Goal: Task Accomplishment & Management: Complete application form

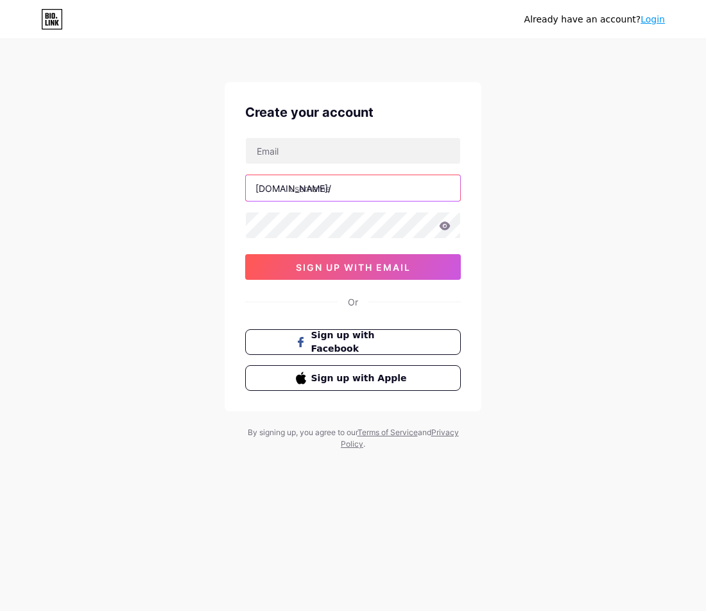
click at [358, 179] on input "text" at bounding box center [353, 188] width 215 height 26
paste input "rpvip5"
type input "rpvip5versiterbaru"
drag, startPoint x: 406, startPoint y: 185, endPoint x: 195, endPoint y: 195, distance: 210.9
click at [195, 195] on div "Already have an account? Login Create your account [DOMAIN_NAME]/ rpvip5versite…" at bounding box center [353, 245] width 706 height 491
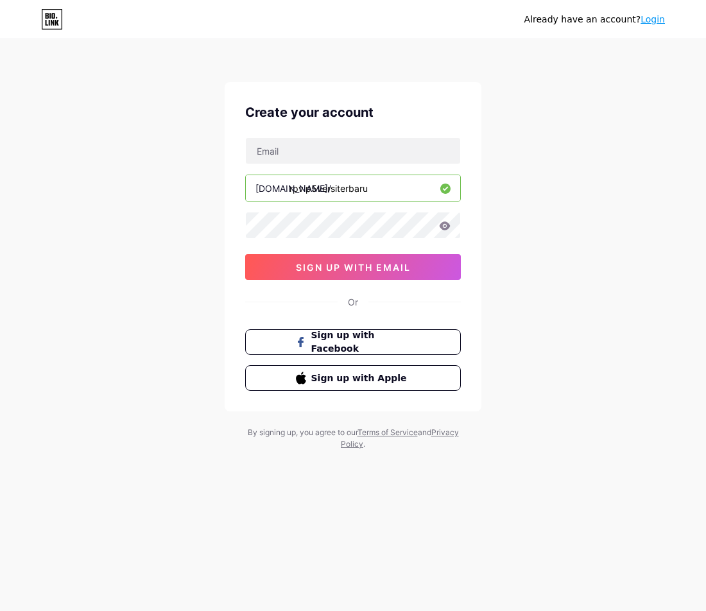
click at [195, 191] on div "Already have an account? Login Create your account [DOMAIN_NAME]/ rpvip5versite…" at bounding box center [353, 245] width 706 height 491
click at [370, 267] on span "sign up with email" at bounding box center [353, 267] width 115 height 11
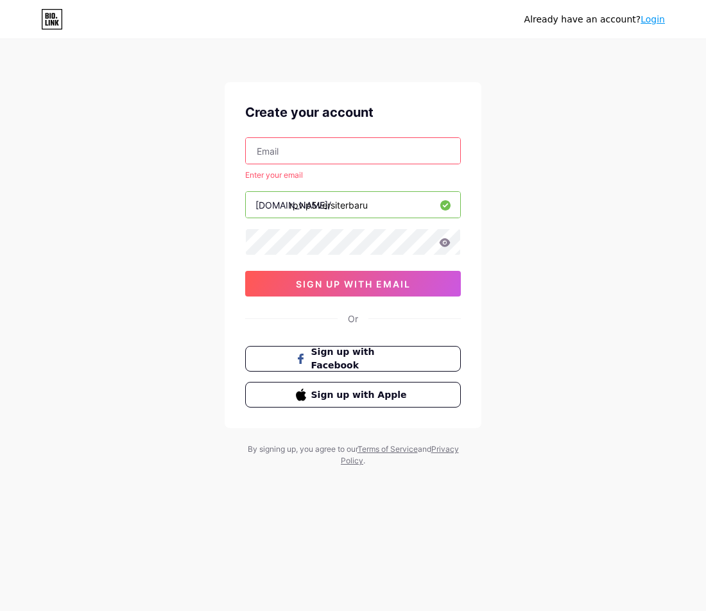
click at [331, 147] on input "text" at bounding box center [353, 151] width 215 height 26
paste input "[EMAIL_ADDRESS][DOMAIN_NAME]"
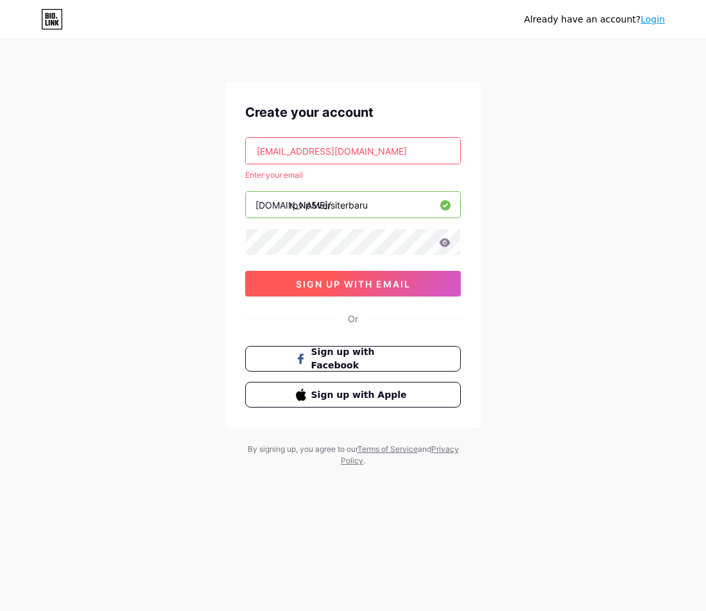
type input "[EMAIL_ADDRESS][DOMAIN_NAME]"
click at [338, 286] on span "sign up with email" at bounding box center [353, 284] width 115 height 11
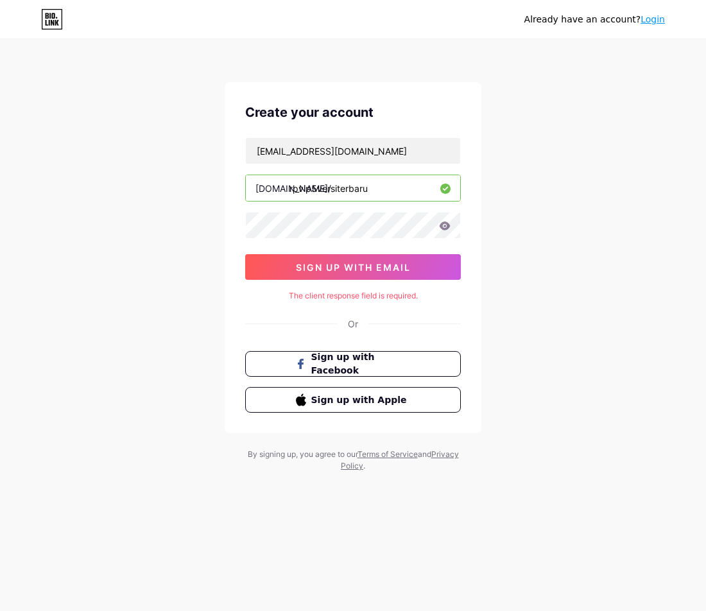
click at [445, 228] on icon at bounding box center [445, 226] width 12 height 9
click at [443, 228] on icon at bounding box center [445, 226] width 11 height 8
click at [444, 222] on icon at bounding box center [445, 226] width 11 height 8
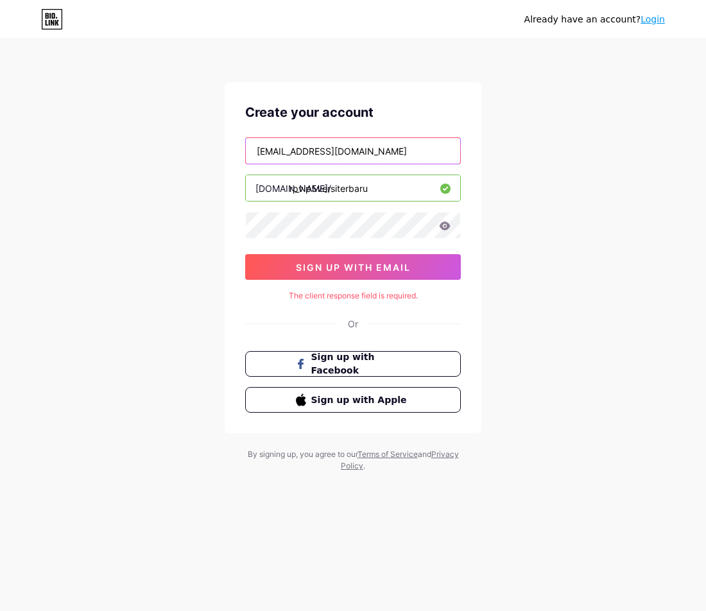
click at [417, 157] on input "[EMAIL_ADDRESS][DOMAIN_NAME]" at bounding box center [353, 151] width 215 height 26
click at [257, 153] on input "[EMAIL_ADDRESS][DOMAIN_NAME]" at bounding box center [353, 151] width 215 height 26
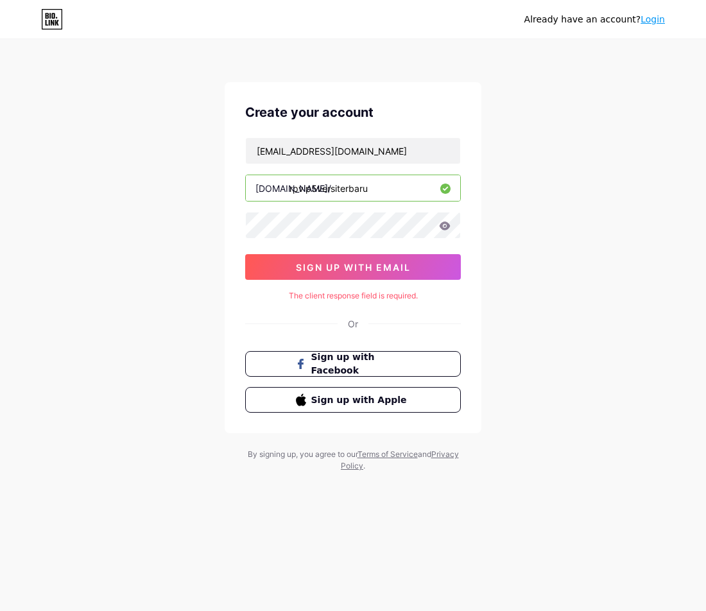
click at [365, 211] on div "[EMAIL_ADDRESS][DOMAIN_NAME] [DOMAIN_NAME]/ rpvip5versiterbaru sign up with ema…" at bounding box center [353, 208] width 216 height 143
click at [378, 267] on span "sign up with email" at bounding box center [353, 267] width 115 height 11
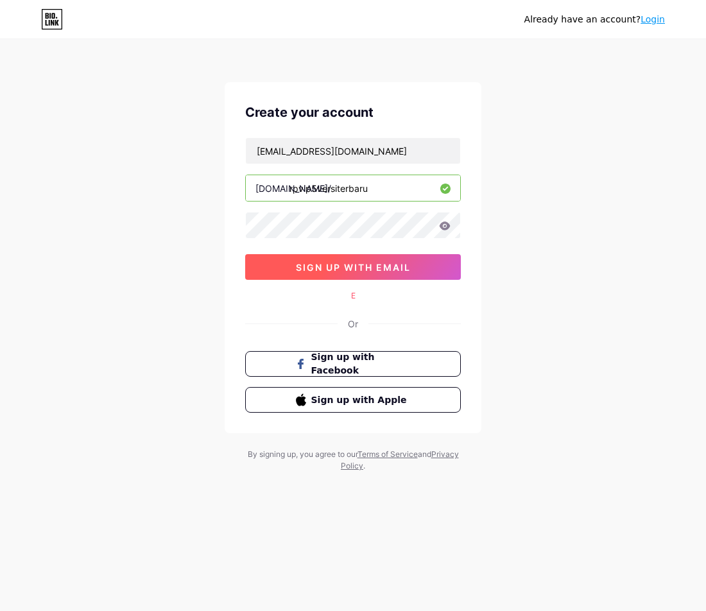
click at [378, 265] on span "sign up with email" at bounding box center [353, 267] width 115 height 11
click at [445, 223] on icon at bounding box center [445, 226] width 11 height 8
click at [445, 222] on icon at bounding box center [445, 226] width 12 height 9
click at [447, 231] on div at bounding box center [353, 225] width 216 height 27
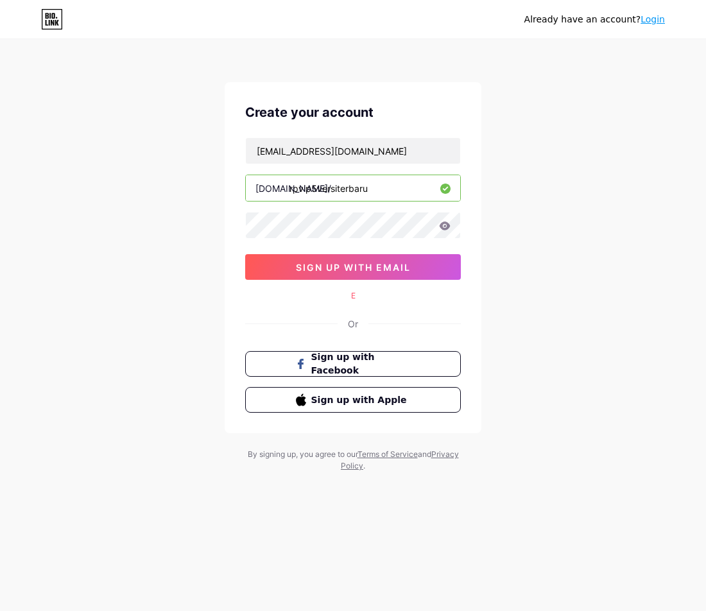
click at [444, 225] on icon at bounding box center [445, 226] width 12 height 9
click at [383, 256] on button "sign up with email" at bounding box center [353, 267] width 216 height 26
click at [381, 258] on button "sign up with email" at bounding box center [353, 267] width 216 height 26
click at [380, 258] on button "sign up with email" at bounding box center [353, 267] width 216 height 26
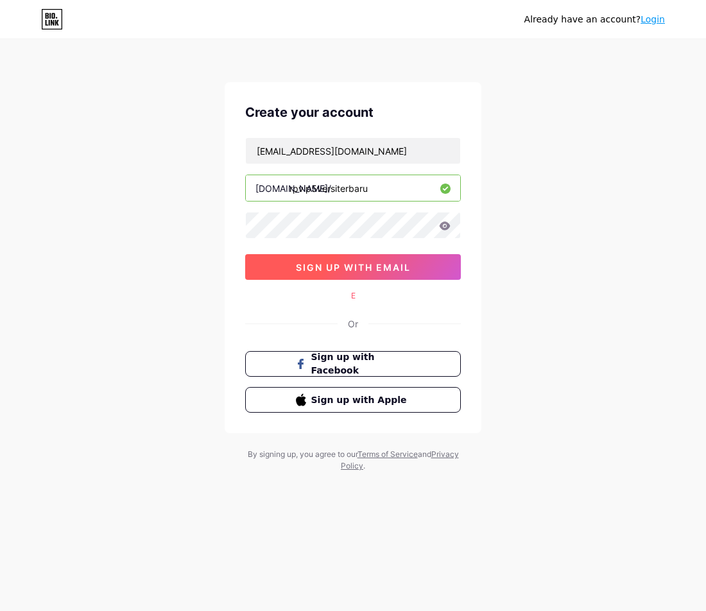
click at [310, 267] on span "sign up with email" at bounding box center [353, 267] width 115 height 11
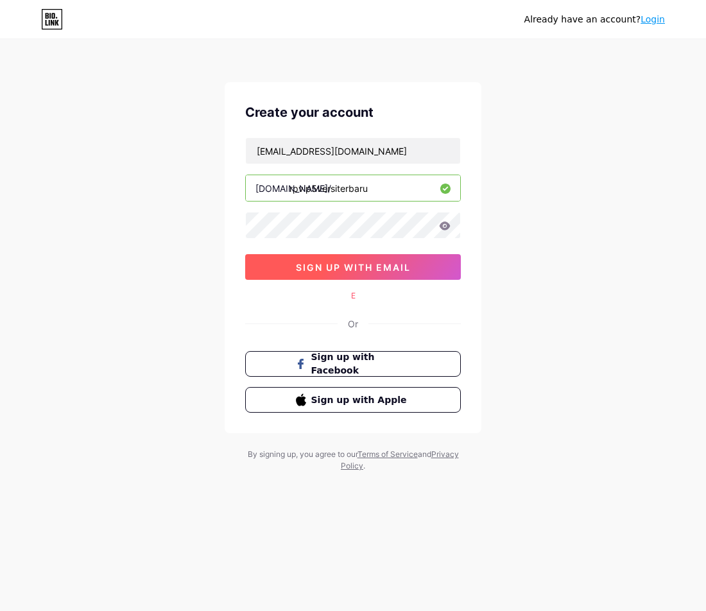
click at [310, 267] on span "sign up with email" at bounding box center [353, 267] width 115 height 11
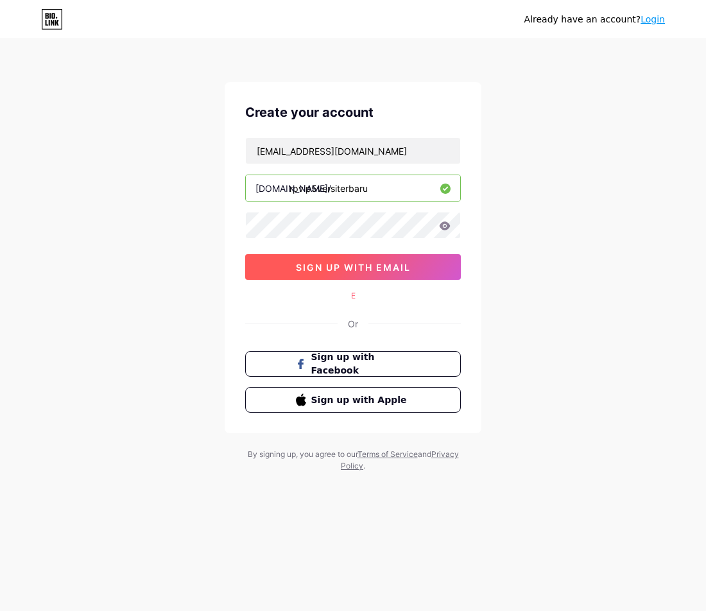
click at [311, 267] on span "sign up with email" at bounding box center [353, 267] width 115 height 11
click at [308, 269] on span "sign up with email" at bounding box center [353, 267] width 115 height 11
click at [308, 273] on button "sign up with email" at bounding box center [353, 267] width 216 height 26
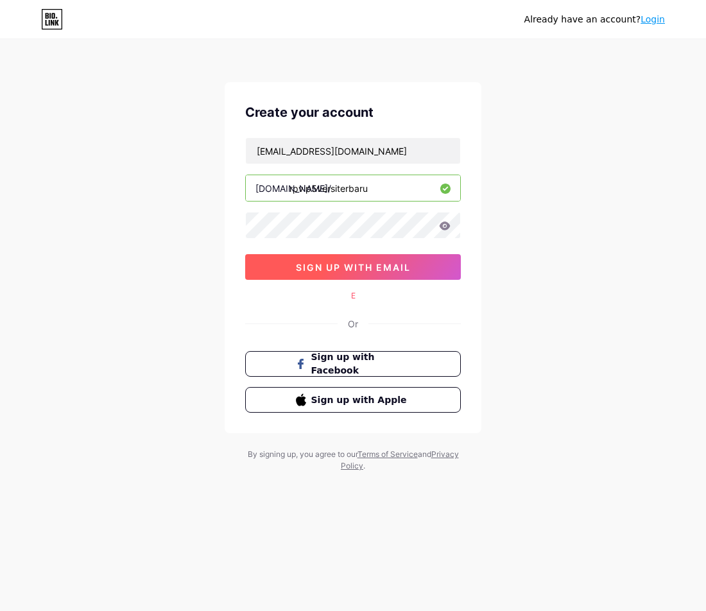
click at [308, 273] on button "sign up with email" at bounding box center [353, 267] width 216 height 26
click at [651, 22] on link "Login" at bounding box center [653, 19] width 24 height 10
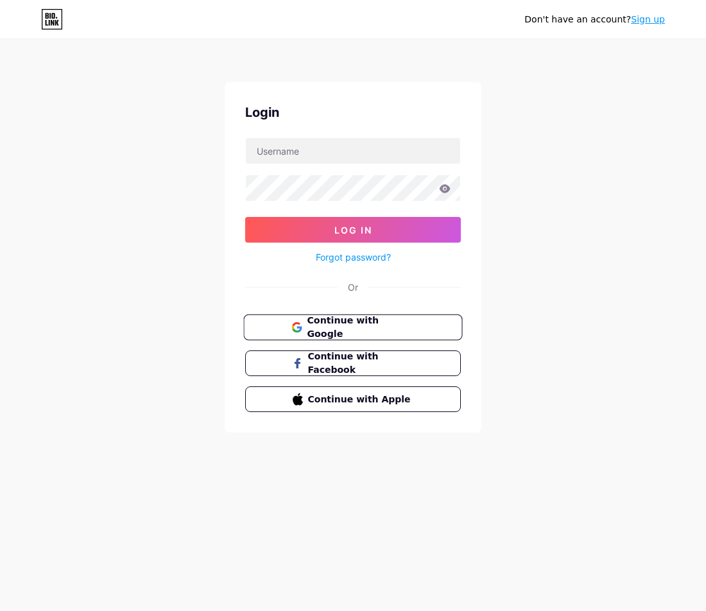
click at [358, 331] on span "Continue with Google" at bounding box center [360, 328] width 107 height 28
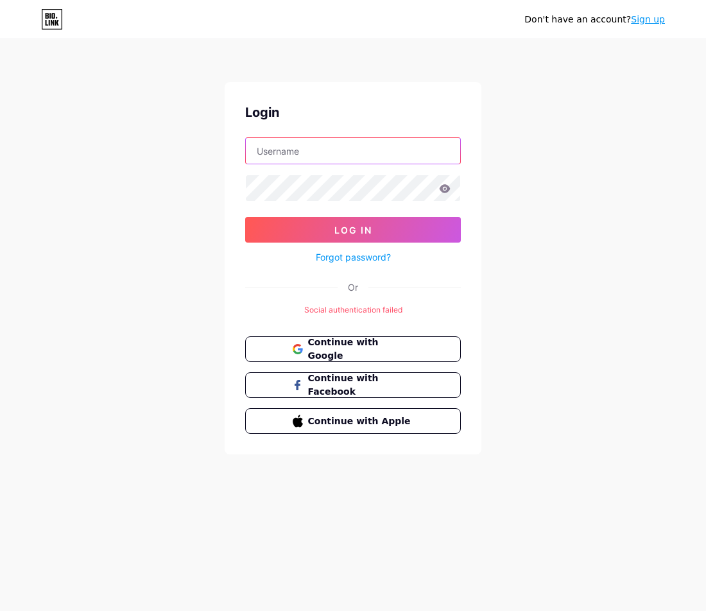
click at [328, 152] on input "text" at bounding box center [353, 151] width 215 height 26
type input "[EMAIL_ADDRESS][DOMAIN_NAME]"
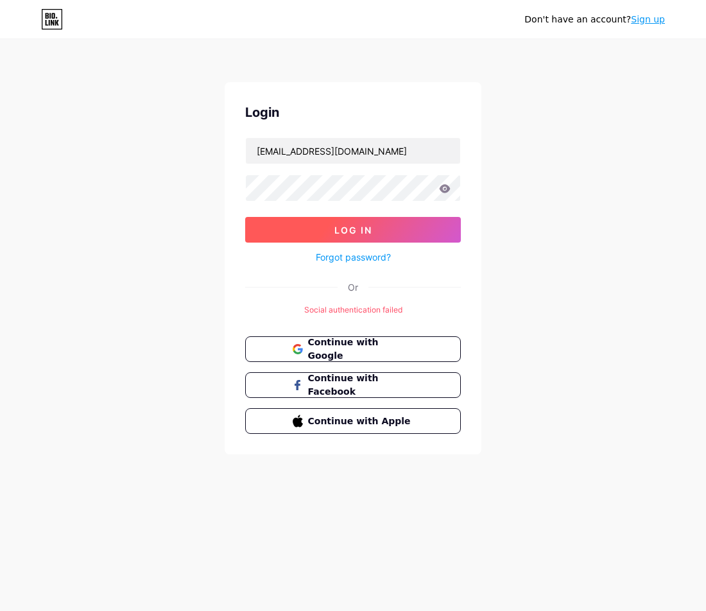
click at [332, 225] on button "Log In" at bounding box center [353, 230] width 216 height 26
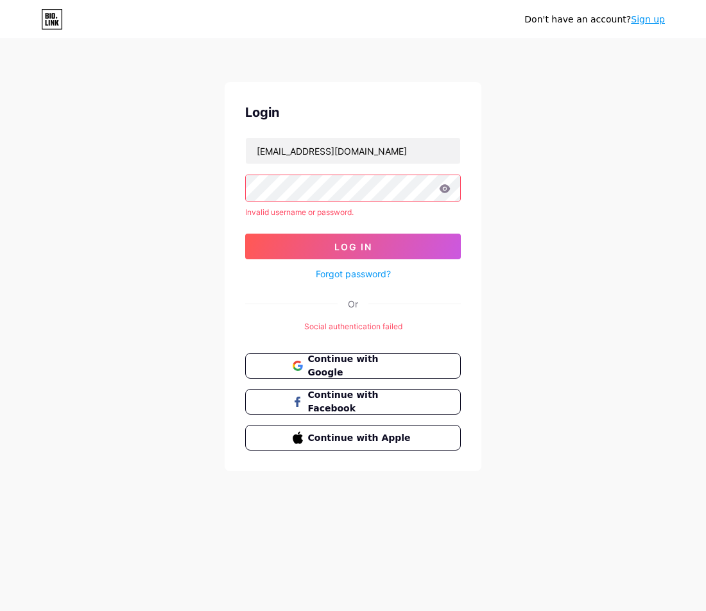
click at [0, 193] on html "Don't have an account? Sign up Login salsabilarahmawati70@gmail.com Invalid use…" at bounding box center [353, 305] width 706 height 611
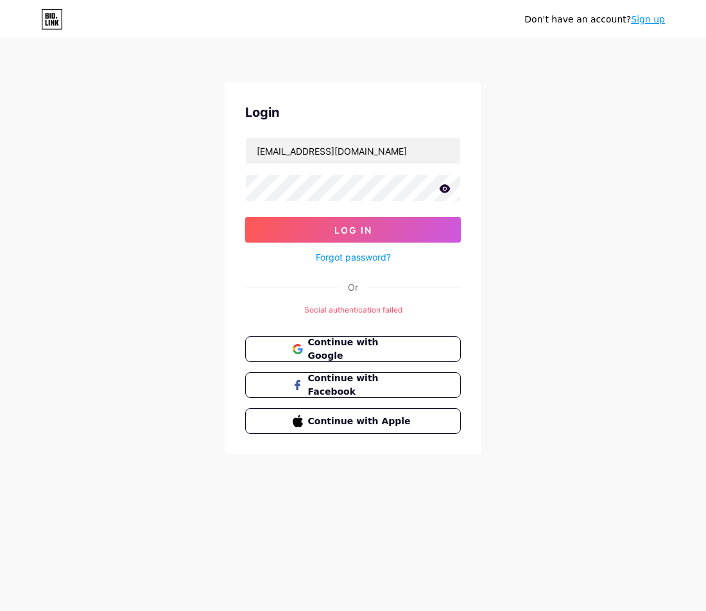
click at [443, 185] on icon at bounding box center [445, 188] width 11 height 8
click at [308, 225] on button "Log In" at bounding box center [353, 230] width 216 height 26
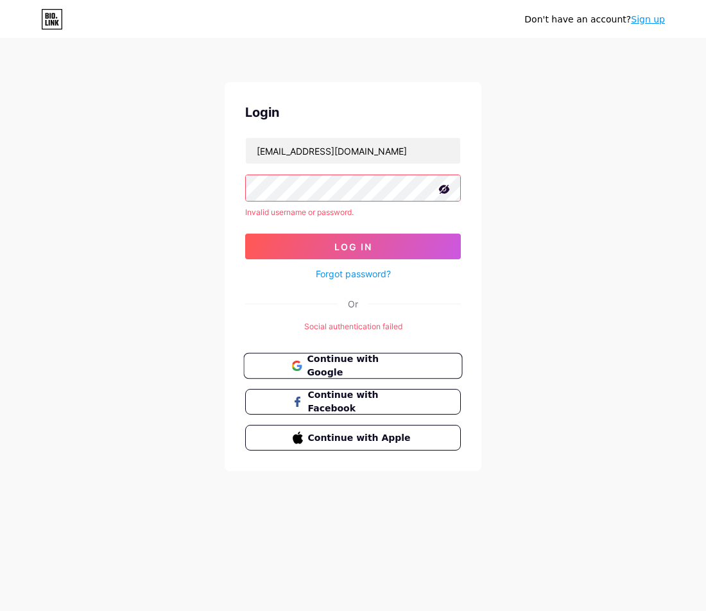
click at [354, 365] on span "Continue with Google" at bounding box center [360, 367] width 107 height 28
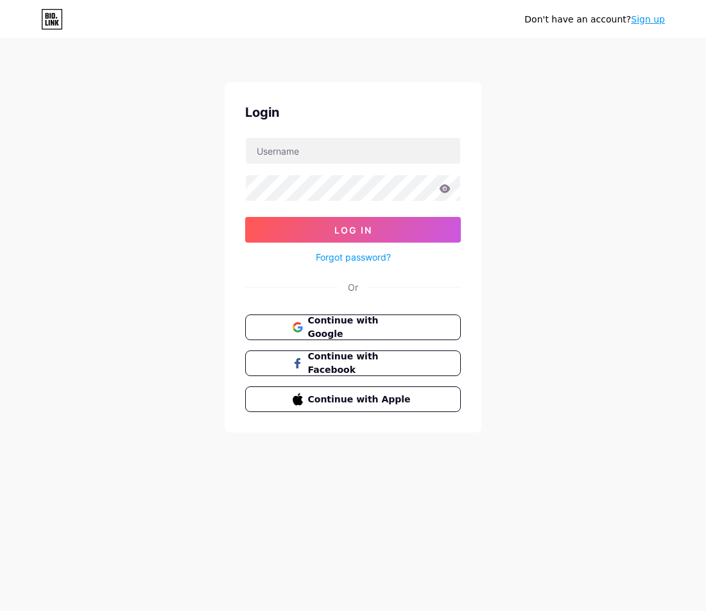
click at [612, 100] on div "Don't have an account? Sign up Login Log In Forgot password? Or Continue with G…" at bounding box center [353, 237] width 706 height 474
